Goal: Navigation & Orientation: Find specific page/section

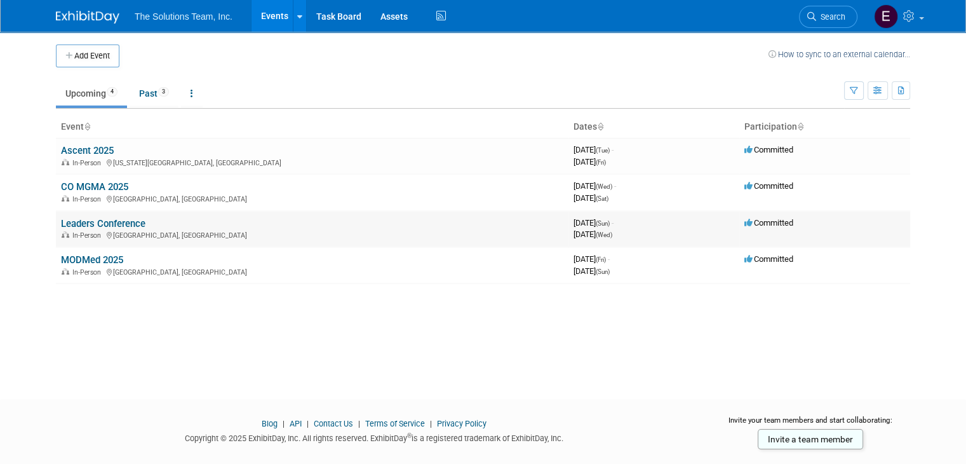
click at [92, 212] on td "Leaders Conference In-Person Orlando, FL" at bounding box center [312, 229] width 513 height 36
click at [140, 93] on link "Past 3" at bounding box center [154, 93] width 49 height 24
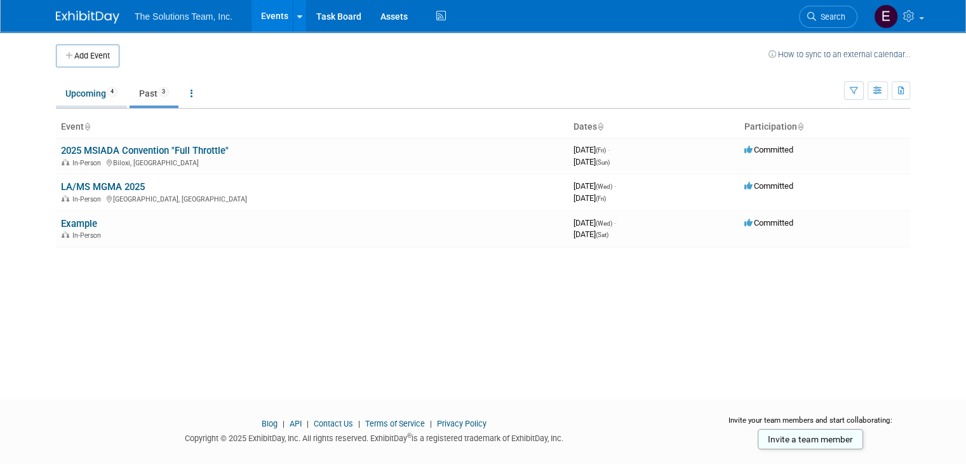
click at [56, 100] on link "Upcoming 4" at bounding box center [91, 93] width 71 height 24
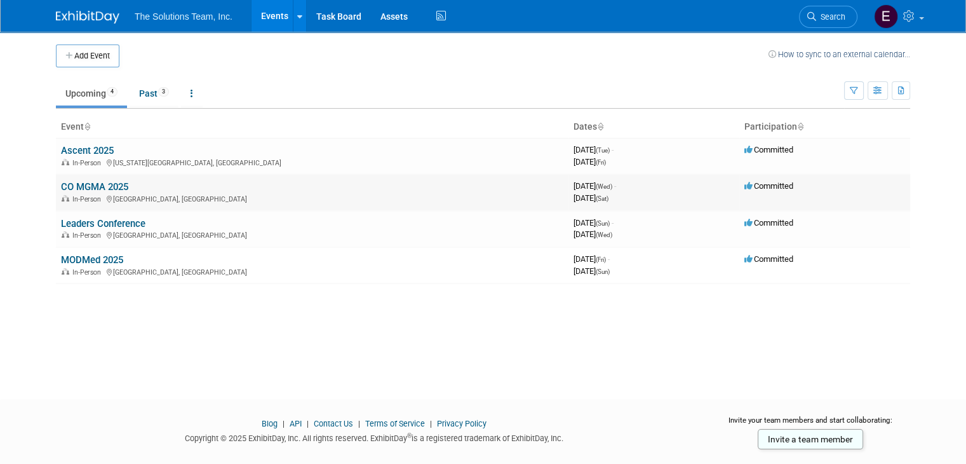
click at [90, 186] on link "CO MGMA 2025" at bounding box center [94, 186] width 67 height 11
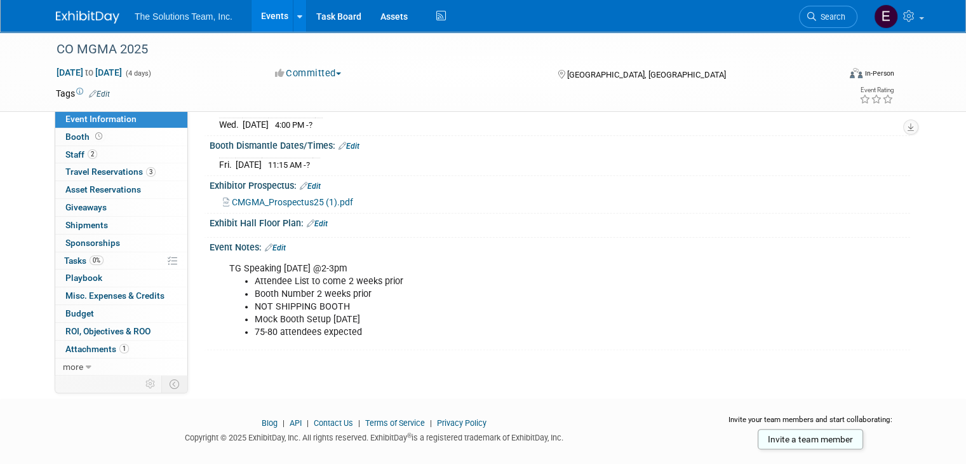
scroll to position [335, 0]
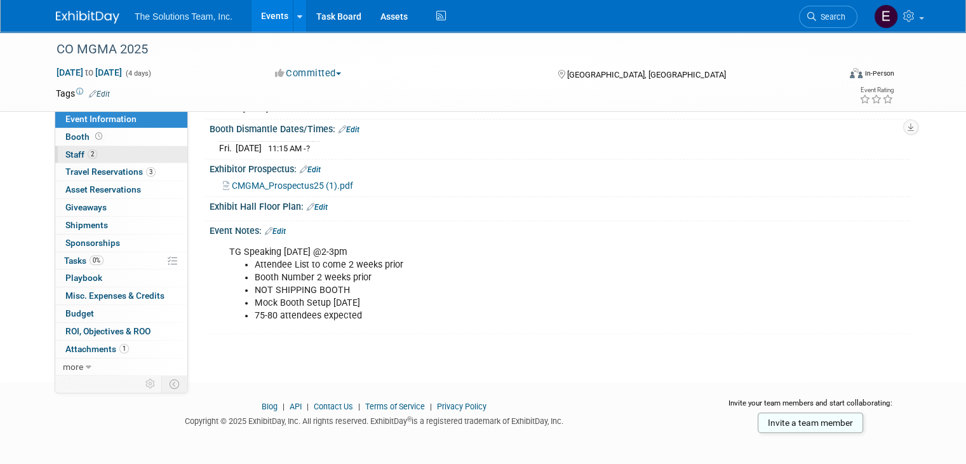
click at [85, 158] on span "Staff 2" at bounding box center [81, 154] width 32 height 10
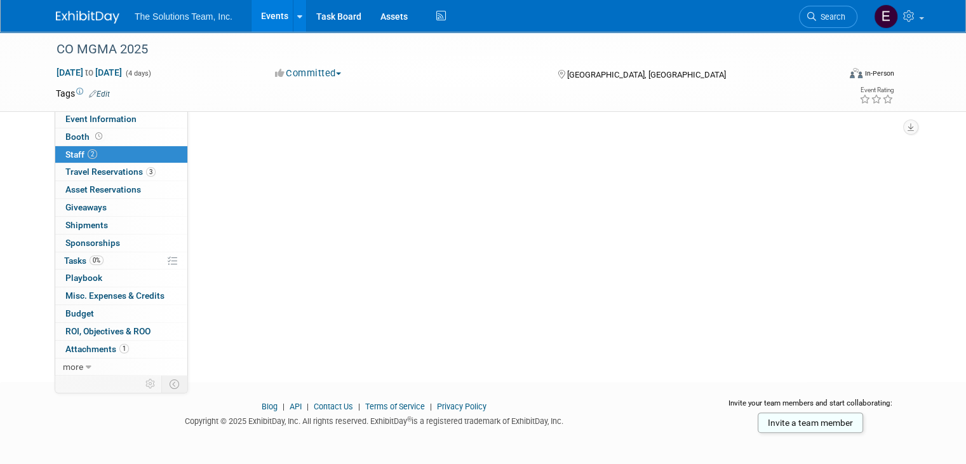
scroll to position [0, 0]
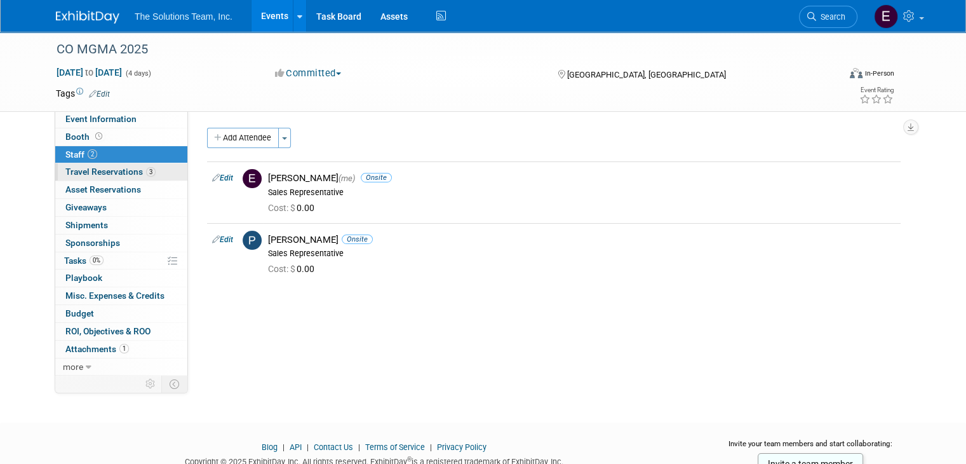
click at [94, 164] on link "3 Travel Reservations 3" at bounding box center [121, 171] width 132 height 17
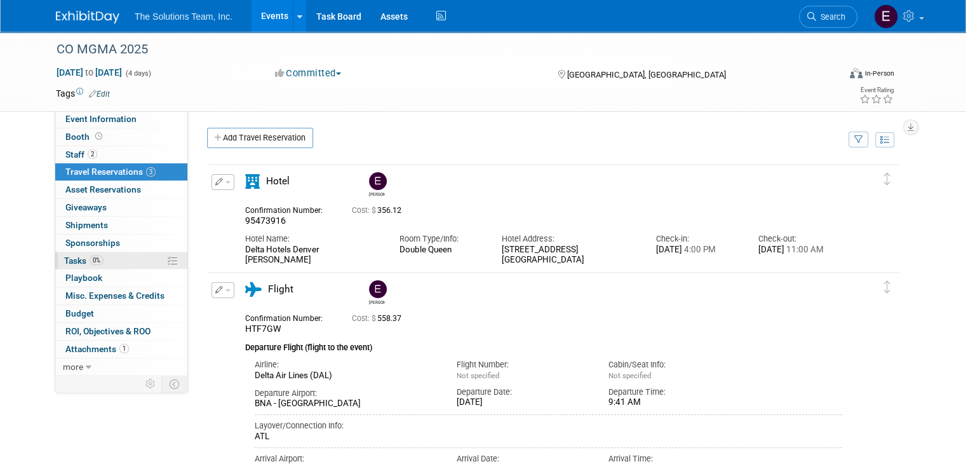
click at [97, 267] on link "0% Tasks 0%" at bounding box center [121, 260] width 132 height 17
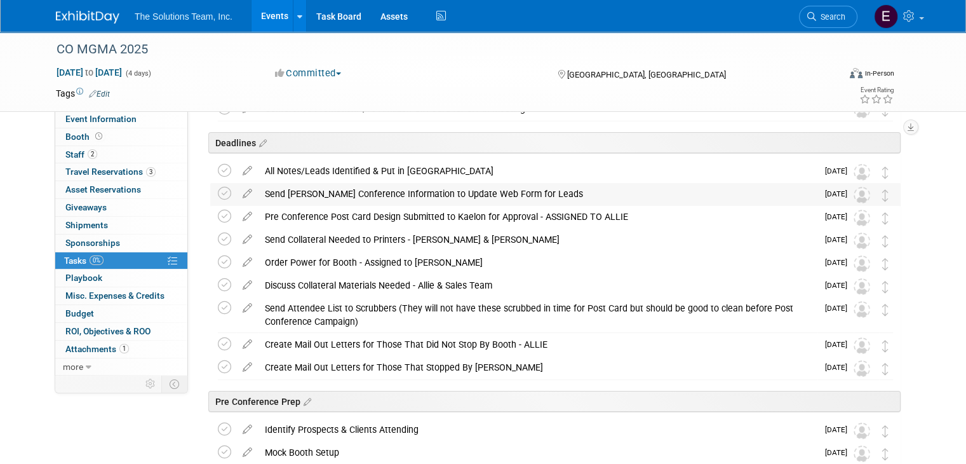
scroll to position [132, 0]
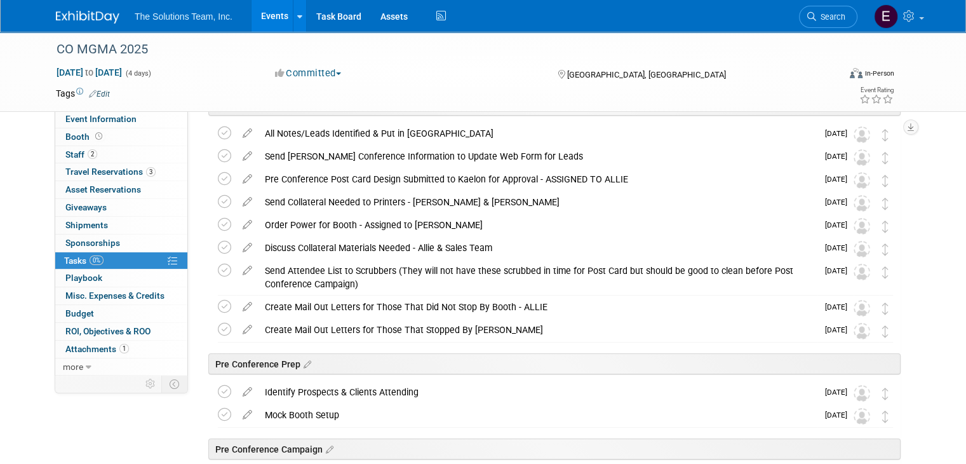
click at [142, 16] on span "The Solutions Team, Inc." at bounding box center [184, 16] width 98 height 10
click at [46, 12] on div "The Solutions Team, Inc. Events Add Event Bulk Upload Events Shareable Event Bo…" at bounding box center [483, 16] width 874 height 32
click at [56, 13] on img at bounding box center [88, 17] width 64 height 13
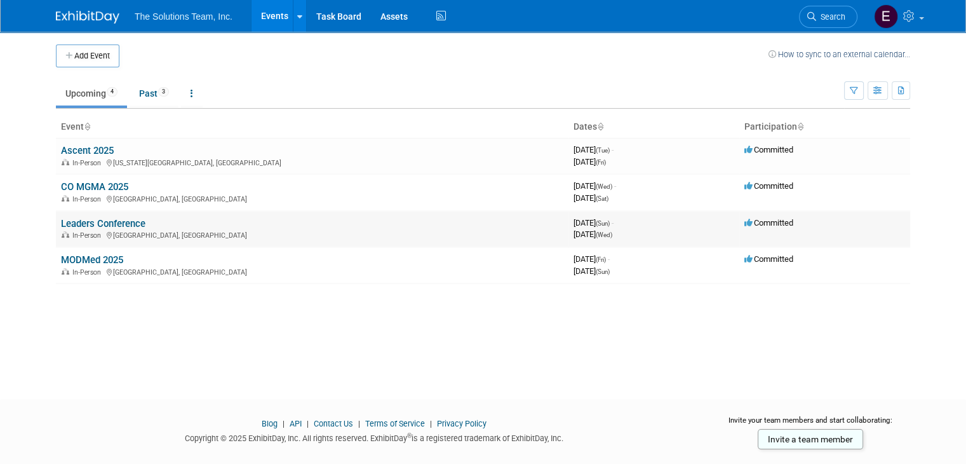
click at [79, 224] on link "Leaders Conference" at bounding box center [103, 223] width 85 height 11
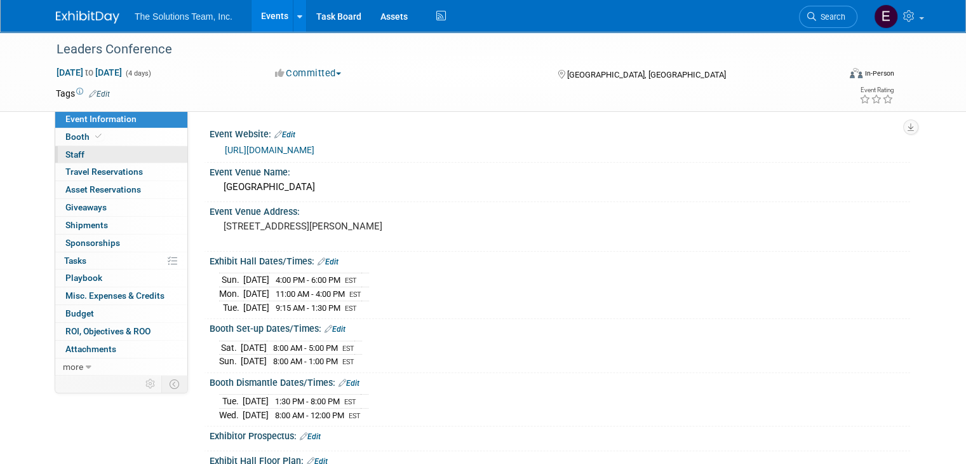
click at [67, 148] on link "0 Staff 0" at bounding box center [121, 154] width 132 height 17
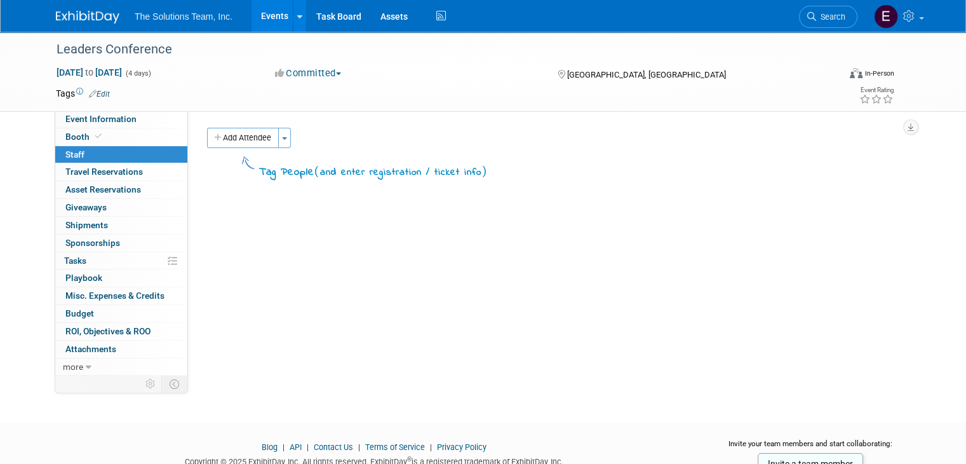
click at [76, 29] on div "The Solutions Team, Inc. Events Add Event Bulk Upload Events Shareable Event Bo…" at bounding box center [483, 16] width 855 height 32
click at [73, 15] on img at bounding box center [88, 17] width 64 height 13
